Goal: Information Seeking & Learning: Learn about a topic

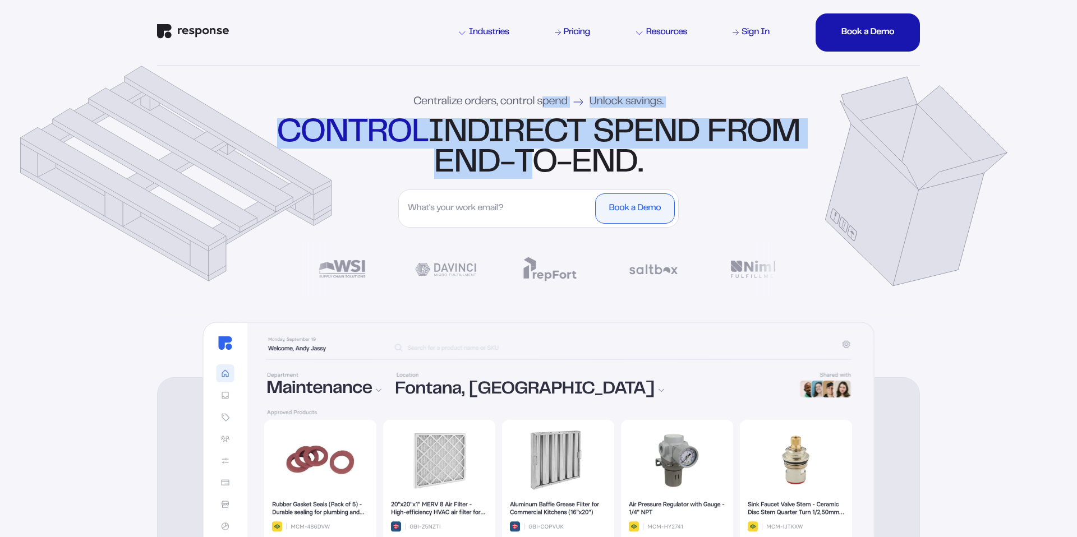
drag, startPoint x: 558, startPoint y: 181, endPoint x: 545, endPoint y: 102, distance: 80.2
click at [545, 102] on div "Centralize orders, control spend Unlock savings. control indirect spend from en…" at bounding box center [539, 193] width 808 height 254
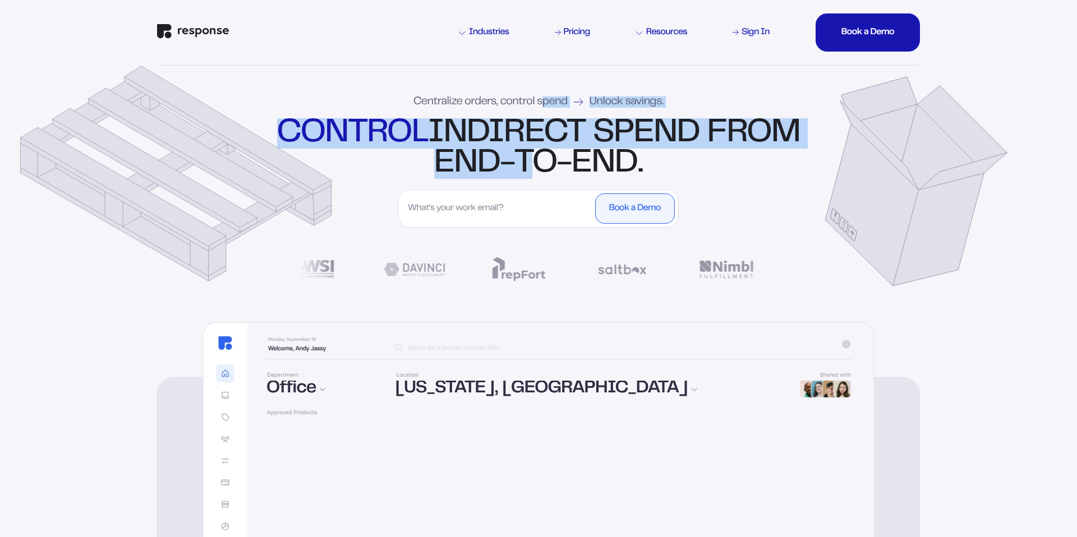
click at [543, 138] on div "control indirect spend from end-to-end." at bounding box center [538, 148] width 529 height 61
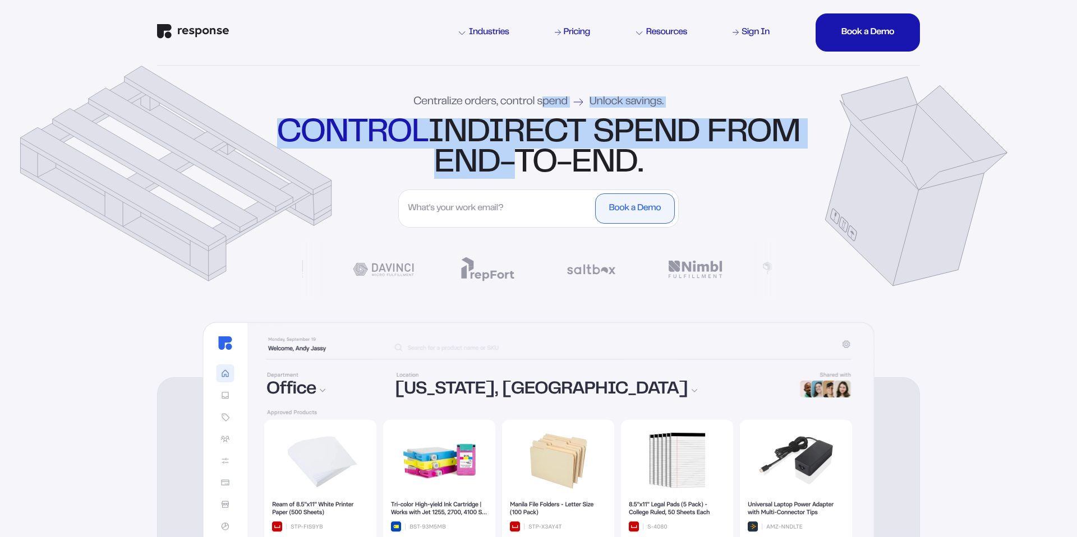
drag, startPoint x: 545, startPoint y: 165, endPoint x: 545, endPoint y: 95, distance: 70.7
click at [545, 95] on div "Centralize orders, control spend Unlock savings. control indirect spend from en…" at bounding box center [539, 193] width 808 height 254
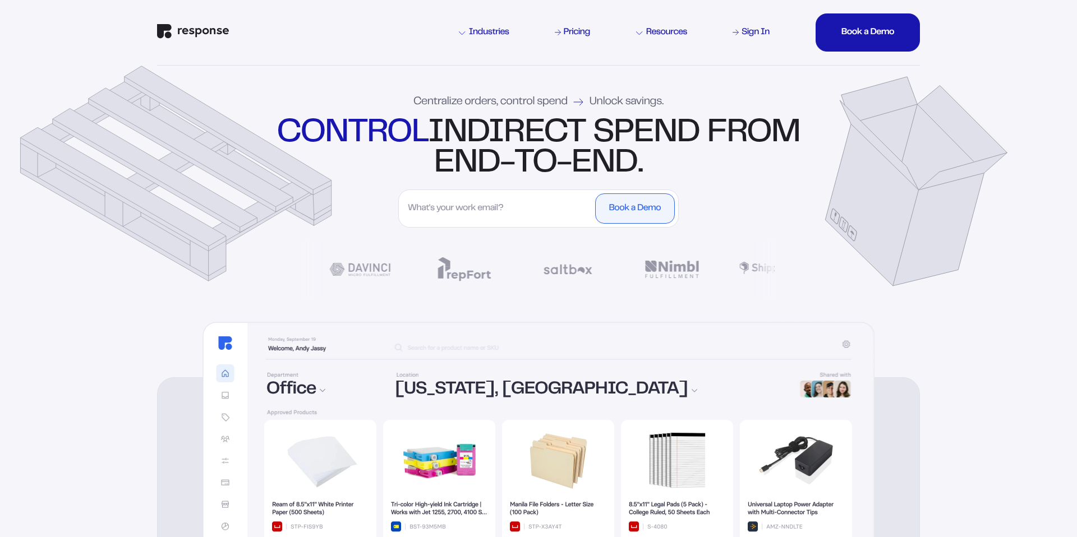
click at [549, 126] on div "control indirect spend from end-to-end." at bounding box center [538, 148] width 529 height 61
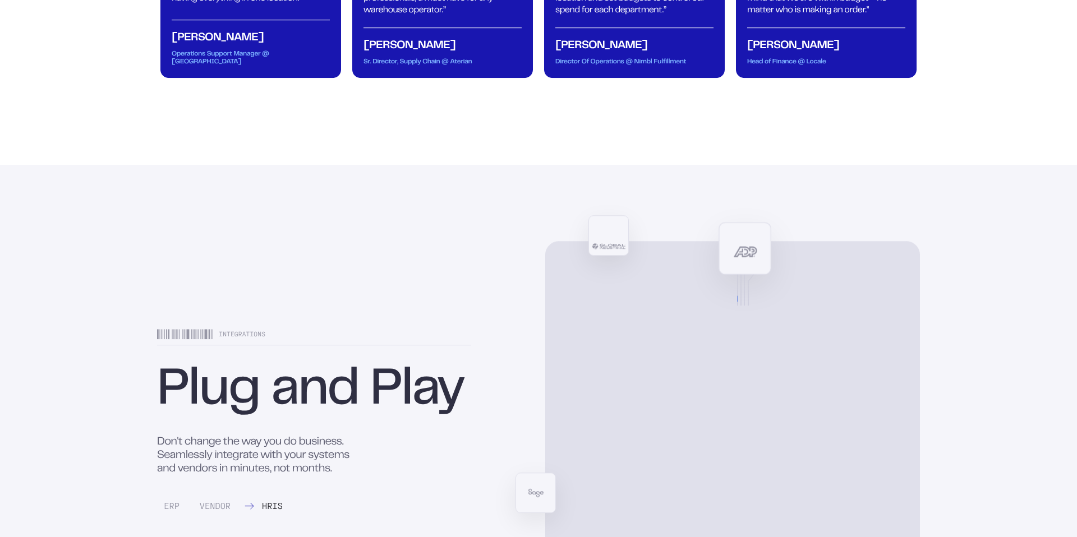
scroll to position [5392, 0]
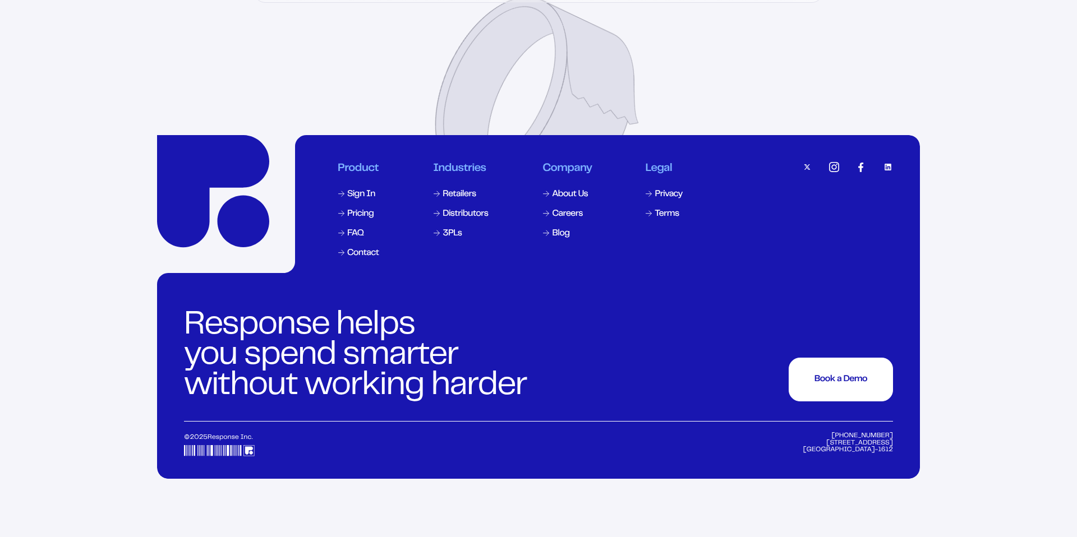
click at [675, 325] on div "Response helps you spend smarter without working harder Book a Demo Book a Demo…" at bounding box center [538, 340] width 709 height 163
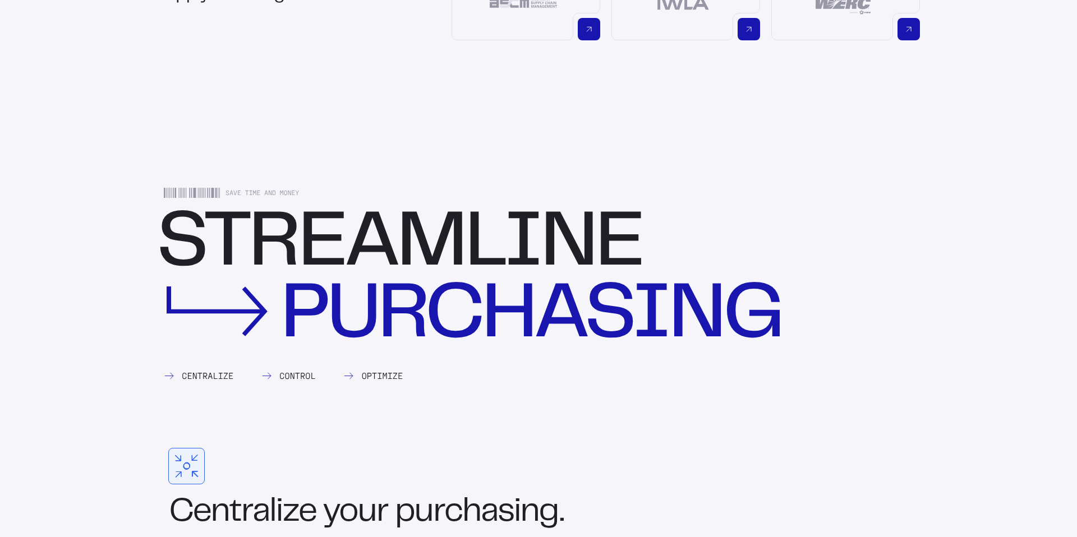
scroll to position [0, 0]
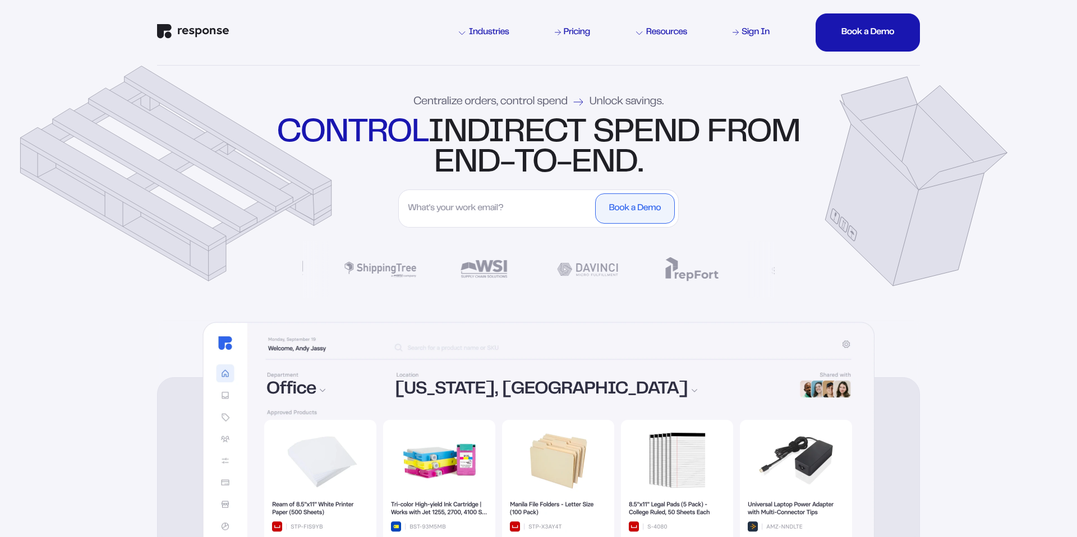
click at [550, 222] on input "First Name" at bounding box center [497, 209] width 190 height 30
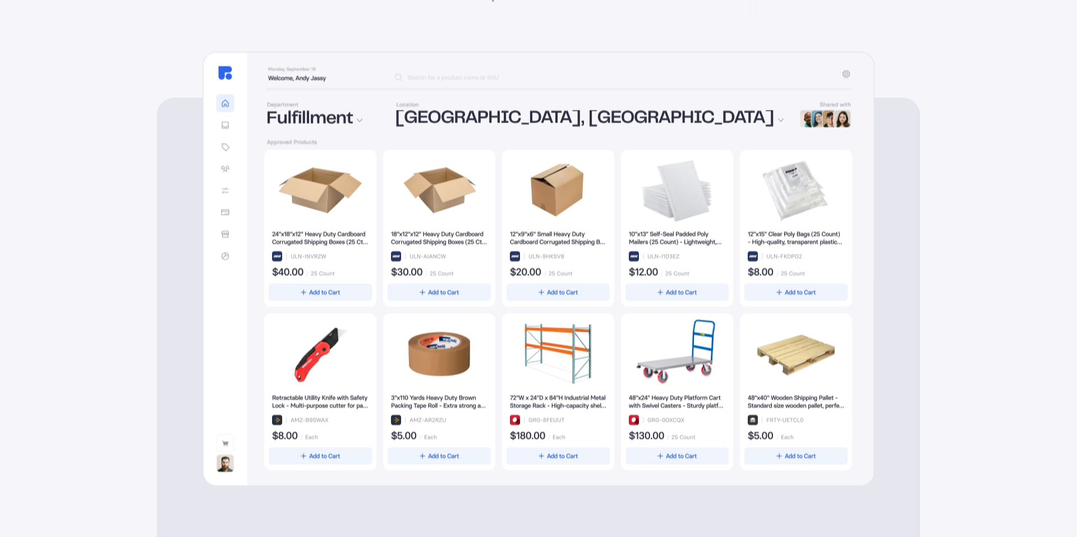
scroll to position [361, 0]
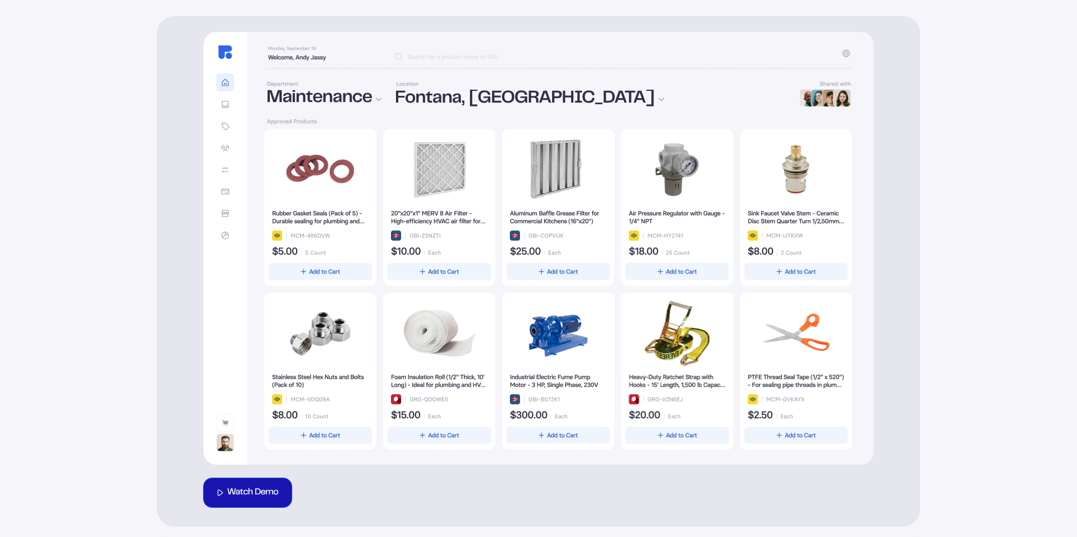
click at [278, 500] on button "Watch Demo" at bounding box center [247, 493] width 89 height 30
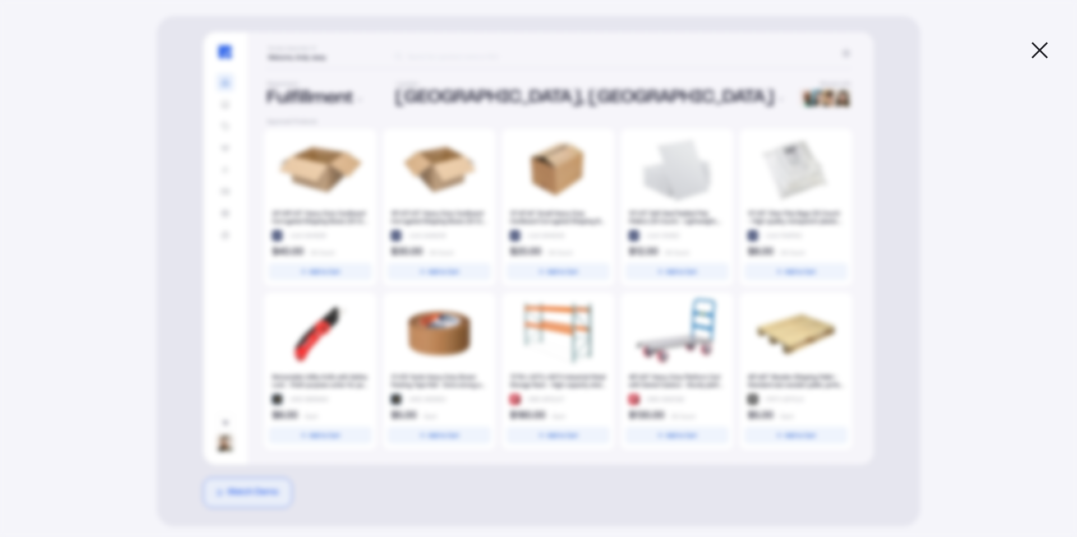
click at [907, 472] on div "Response Demo Video A demonstration of Response's products and services." at bounding box center [538, 268] width 1077 height 510
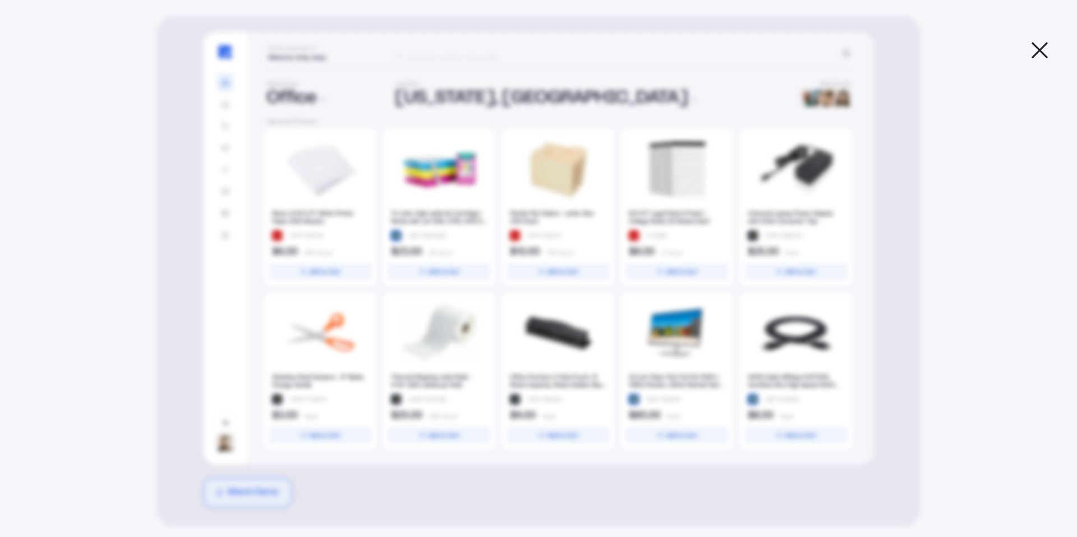
click at [1041, 52] on icon at bounding box center [1039, 50] width 15 height 15
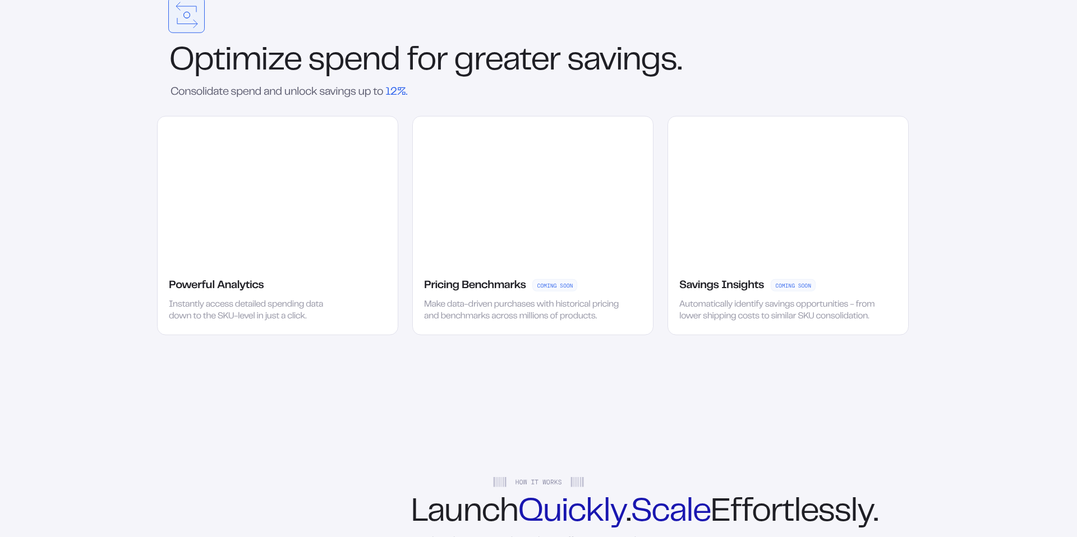
scroll to position [2440, 0]
